Goal: Find specific page/section: Find specific page/section

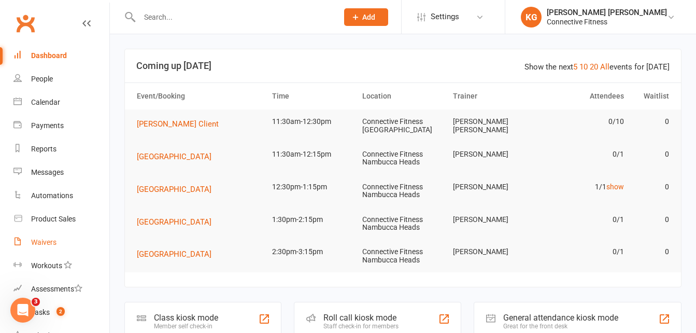
click at [52, 233] on link "Waivers" at bounding box center [61, 242] width 96 height 23
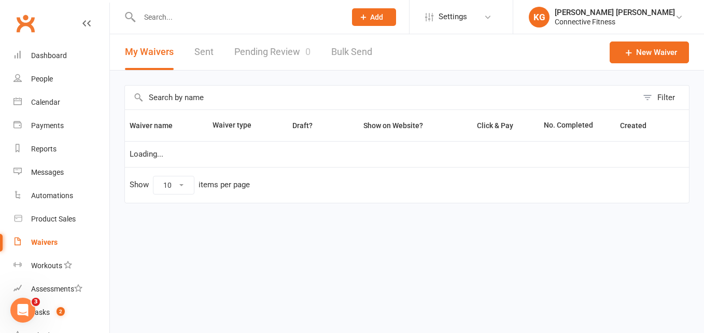
select select "100"
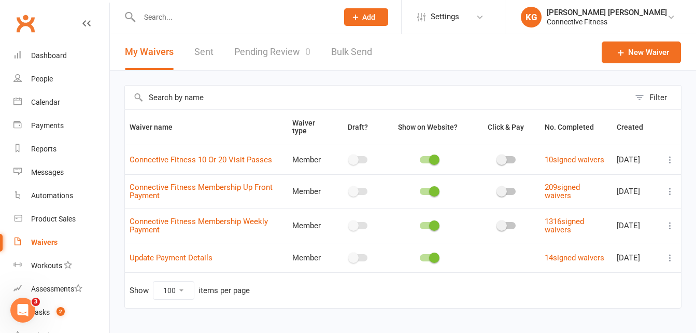
click at [290, 52] on link "Pending Review 0" at bounding box center [272, 52] width 76 height 36
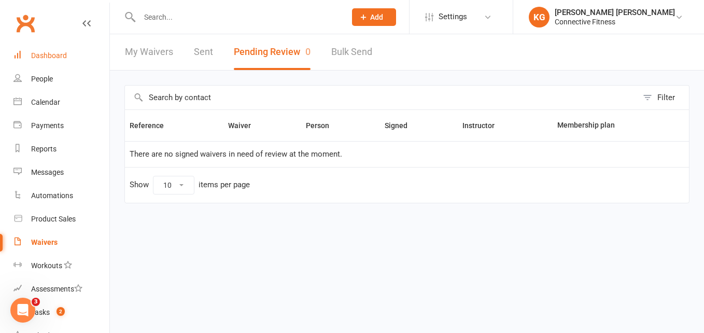
click at [67, 63] on link "Dashboard" at bounding box center [61, 55] width 96 height 23
